Goal: Use online tool/utility: Utilize a website feature to perform a specific function

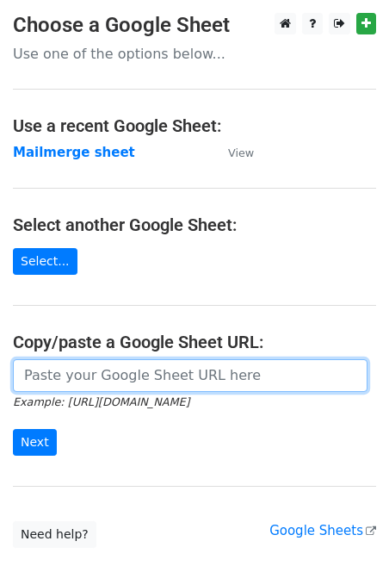
click at [92, 381] on input "url" at bounding box center [190, 375] width 355 height 33
paste input "[URL][DOMAIN_NAME]"
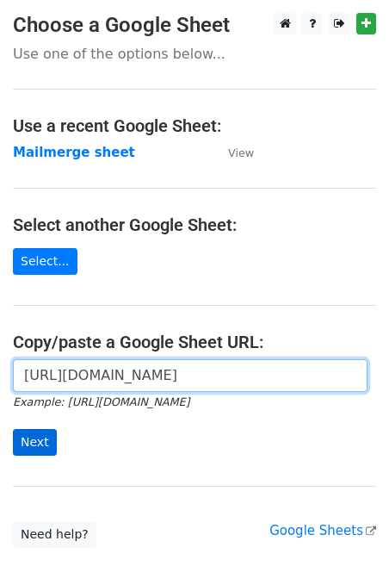
type input "[URL][DOMAIN_NAME]"
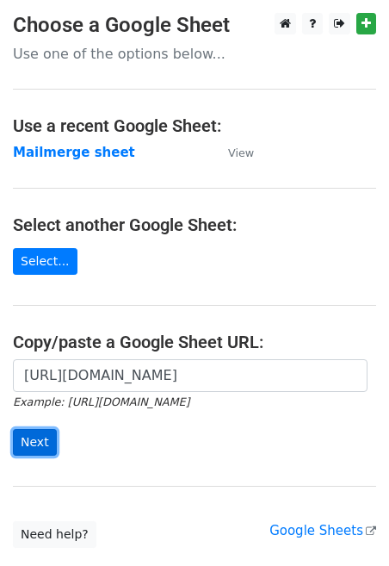
click at [40, 437] on input "Next" at bounding box center [35, 442] width 44 height 27
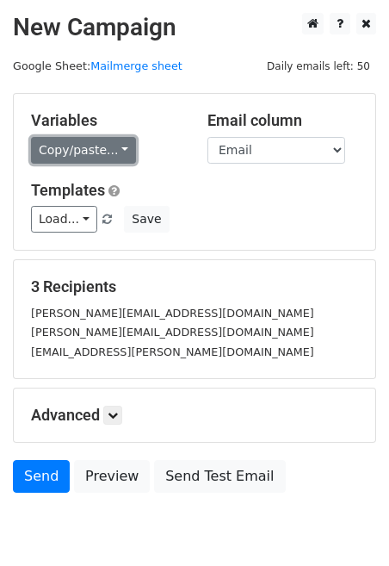
click at [96, 139] on link "Copy/paste..." at bounding box center [83, 150] width 105 height 27
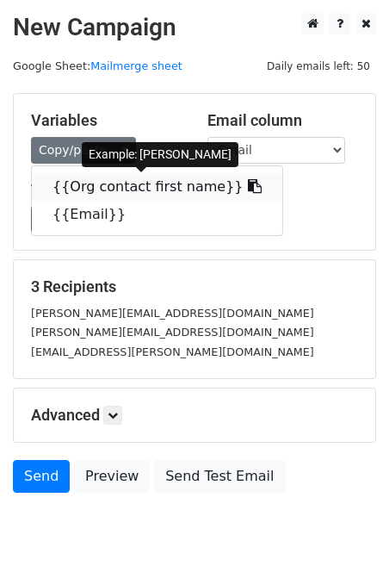
click at [76, 188] on link "{{Org contact first name}}" at bounding box center [157, 187] width 251 height 28
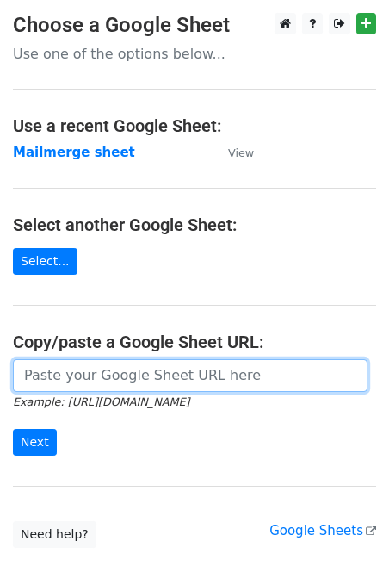
click at [74, 372] on input "url" at bounding box center [190, 375] width 355 height 33
paste input "https://docs.google.com/spreadsheets/d/1hGkfhrAz-18AE12czTlpTuxyyQgu2SKeN_WbkcN…"
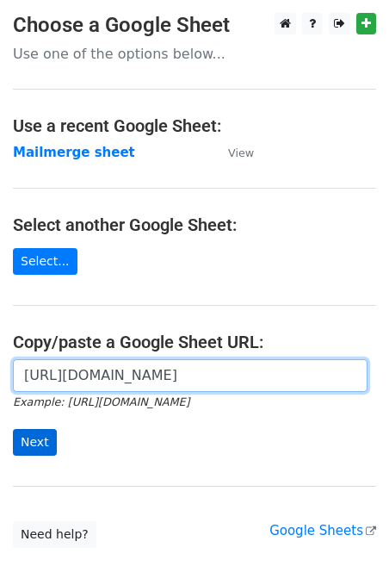
type input "https://docs.google.com/spreadsheets/d/1hGkfhrAz-18AE12czTlpTuxyyQgu2SKeN_WbkcN…"
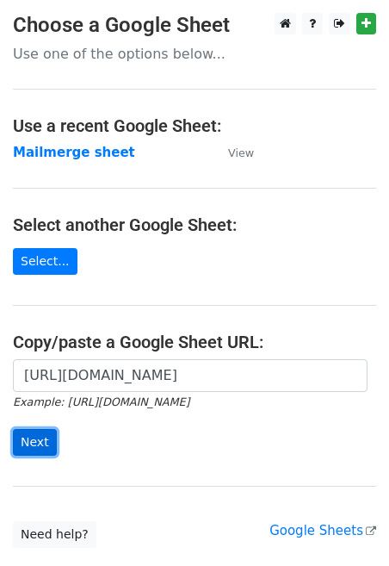
scroll to position [0, 0]
click at [43, 431] on input "Next" at bounding box center [35, 442] width 44 height 27
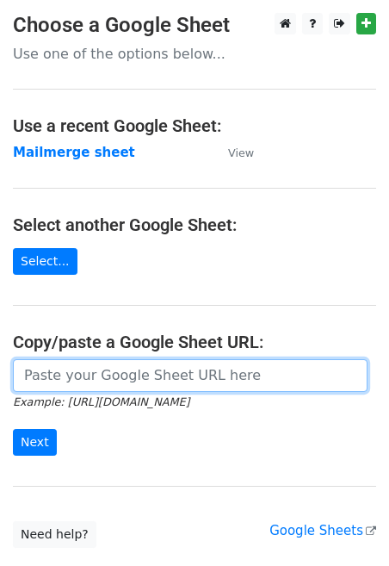
click at [36, 374] on input "url" at bounding box center [190, 375] width 355 height 33
paste input "https://docs.google.com/spreadsheets/d/1hGkfhrAz-18AE12czTlpTuxyyQgu2SKeN_WbkcN…"
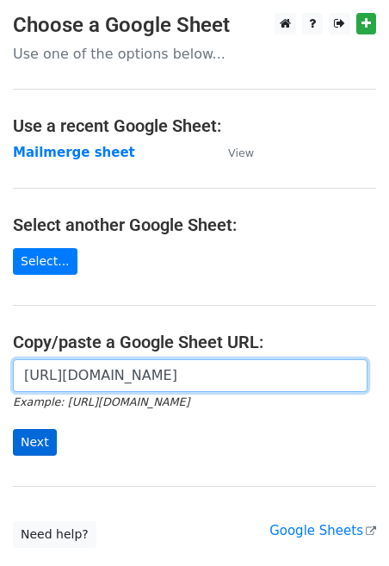
type input "https://docs.google.com/spreadsheets/d/1hGkfhrAz-18AE12czTlpTuxyyQgu2SKeN_WbkcN…"
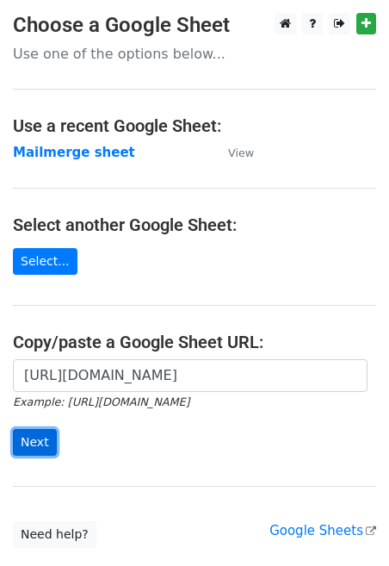
click at [37, 450] on input "Next" at bounding box center [35, 442] width 44 height 27
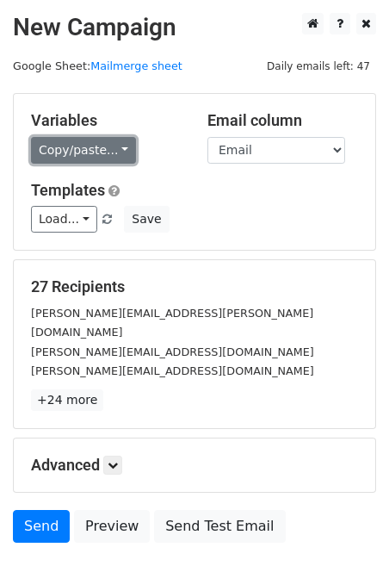
click at [81, 147] on link "Copy/paste..." at bounding box center [83, 150] width 105 height 27
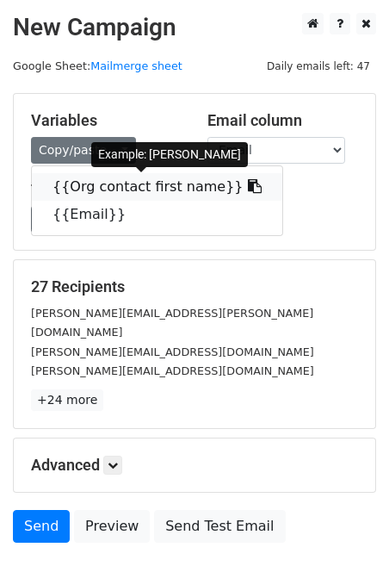
click at [72, 184] on link "{{Org contact first name}}" at bounding box center [157, 187] width 251 height 28
